Goal: Go to known website: Access a specific website the user already knows

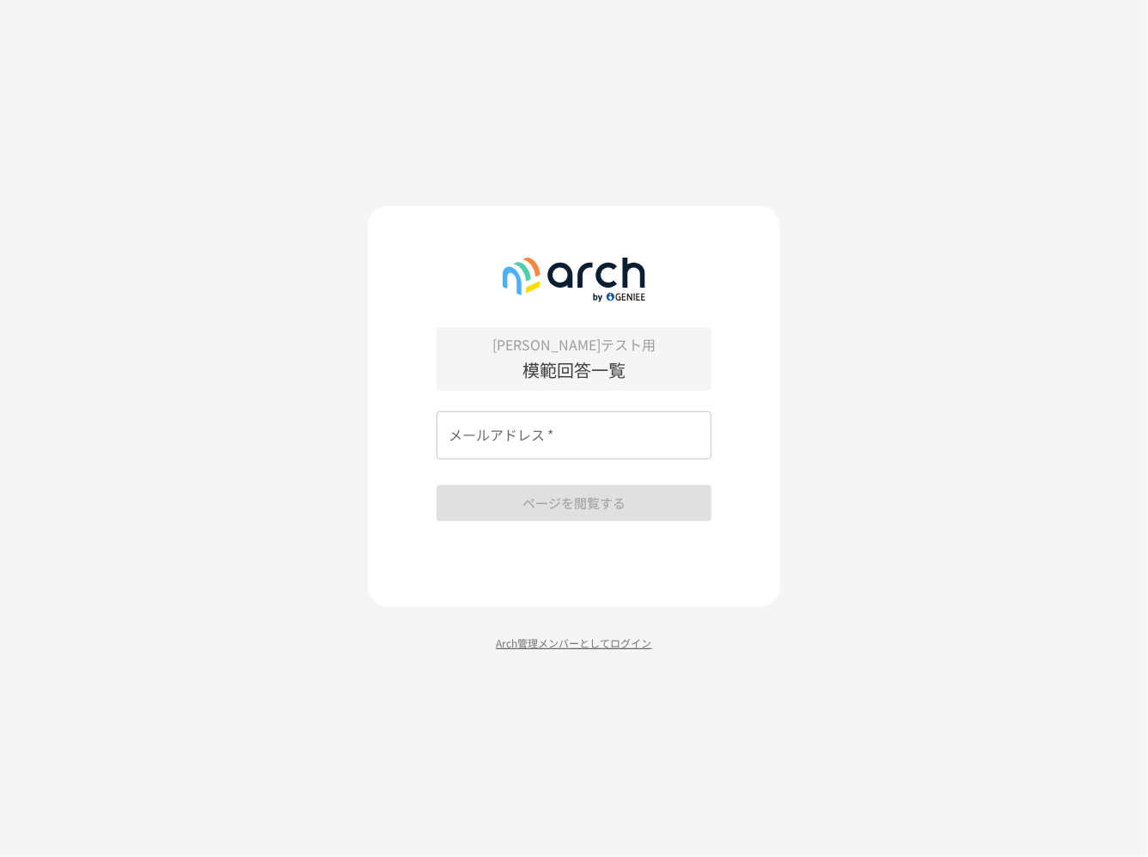
click at [527, 645] on p "Arch管理メンバーとしてログイン" at bounding box center [574, 643] width 412 height 16
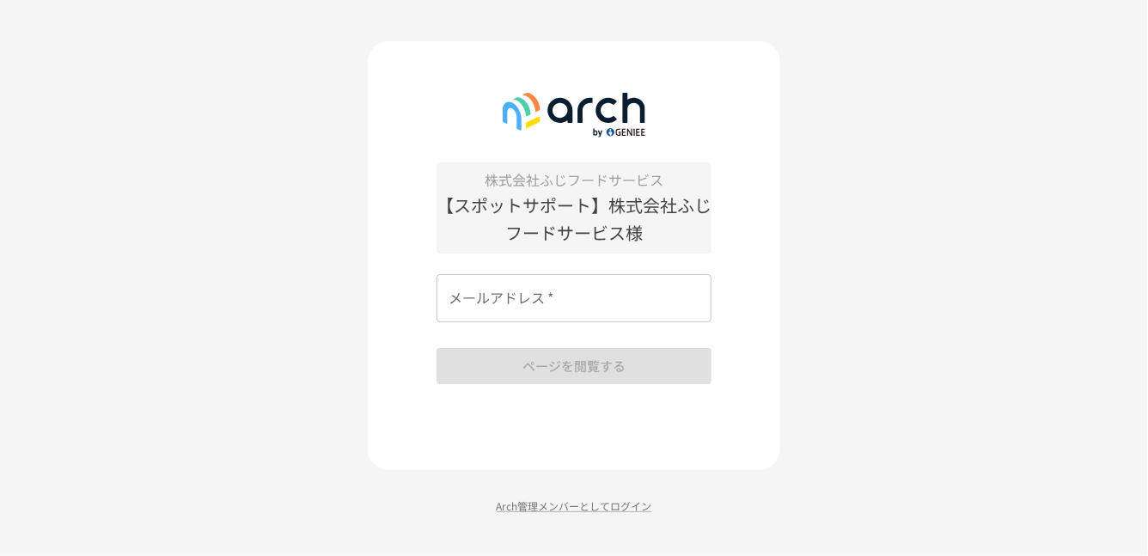
click at [540, 287] on input "メールアドレス   *" at bounding box center [573, 298] width 275 height 48
type input "**********"
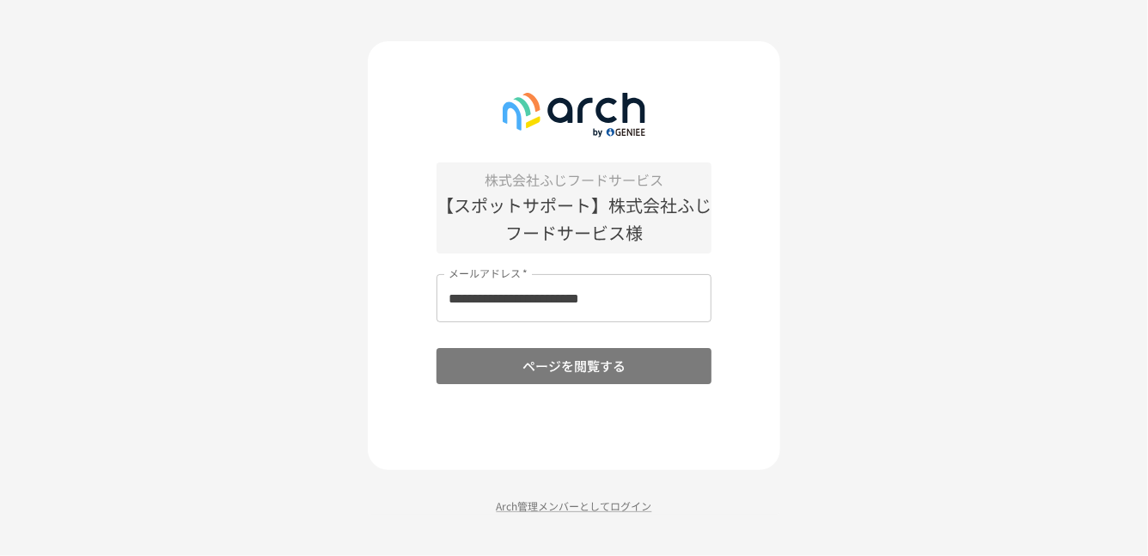
click at [543, 366] on button "ページを閲覧する" at bounding box center [573, 366] width 275 height 36
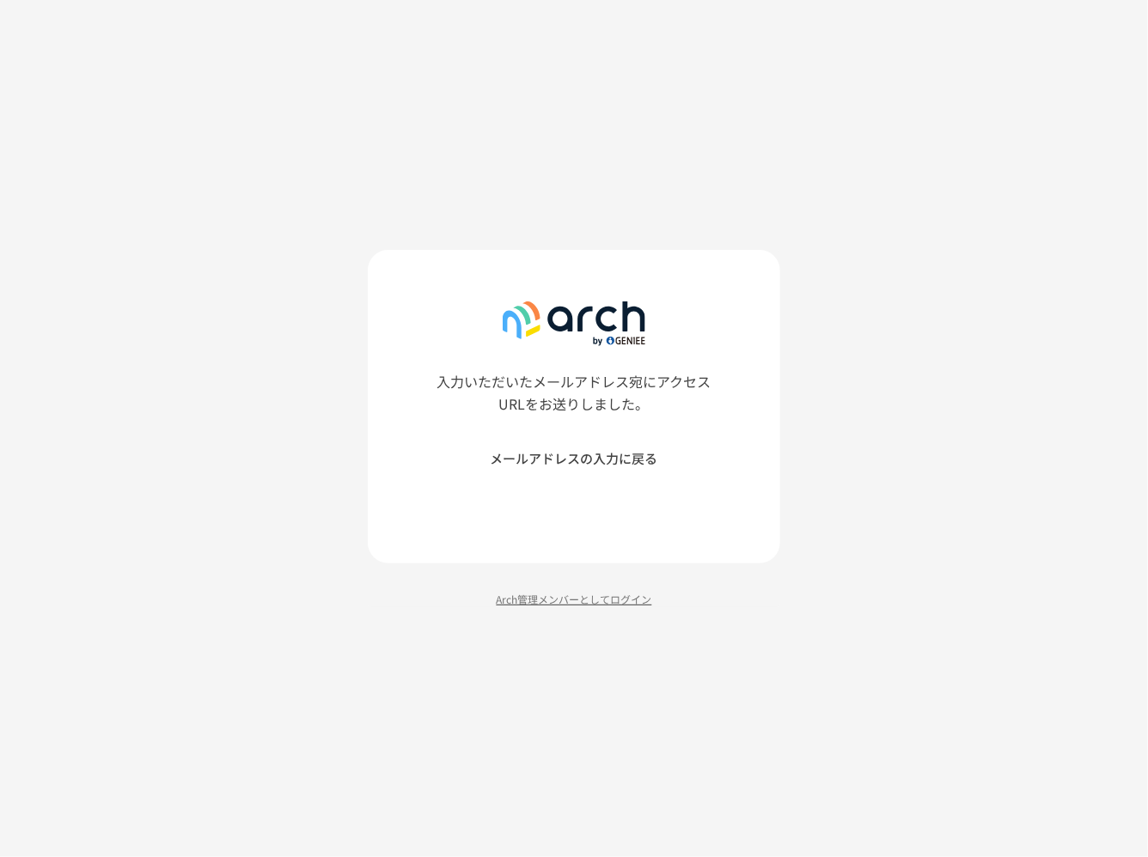
drag, startPoint x: 556, startPoint y: 459, endPoint x: 556, endPoint y: 604, distance: 145.2
click at [557, 604] on div "入力いただいたメールアドレス宛にアクセスURLをお送りしました。 メールアドレスの入力に戻る Arch管理メンバーとしてログイン" at bounding box center [574, 428] width 412 height 357
click at [556, 604] on p "Arch管理メンバーとしてログイン" at bounding box center [574, 599] width 412 height 16
